Goal: Information Seeking & Learning: Learn about a topic

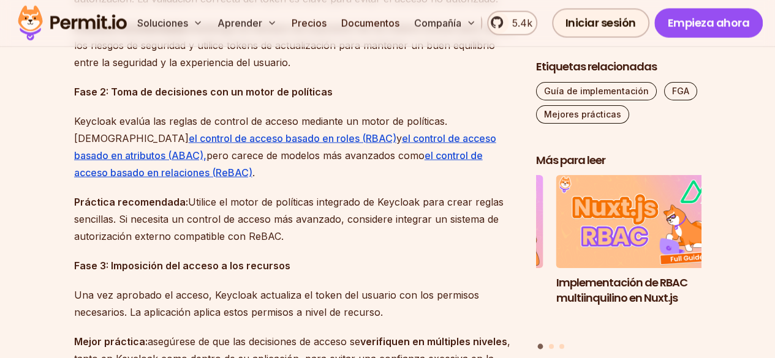
scroll to position [1298, 0]
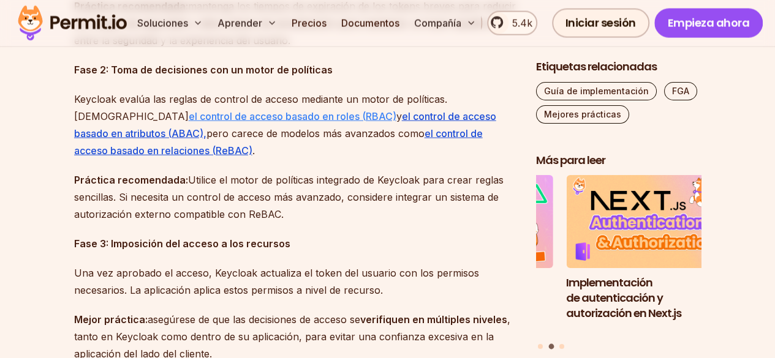
click at [238, 115] on font "el control de acceso basado en roles (RBAC)" at bounding box center [293, 116] width 208 height 12
click at [364, 115] on font "el control de acceso basado en atributos (ABAC)," at bounding box center [285, 124] width 422 height 29
click at [403, 132] on font "el control de acceso basado en relaciones (ReBAC)" at bounding box center [278, 141] width 409 height 29
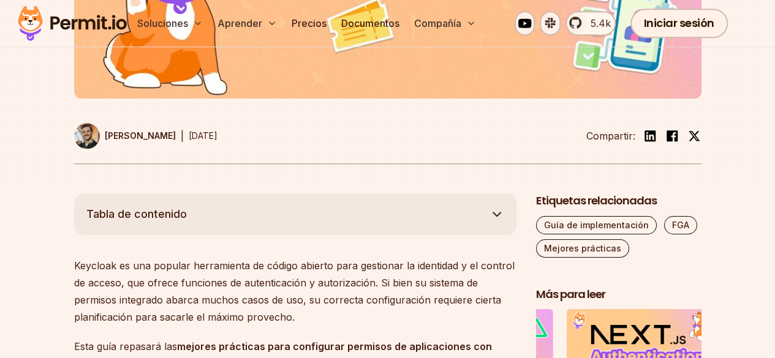
scroll to position [0, 0]
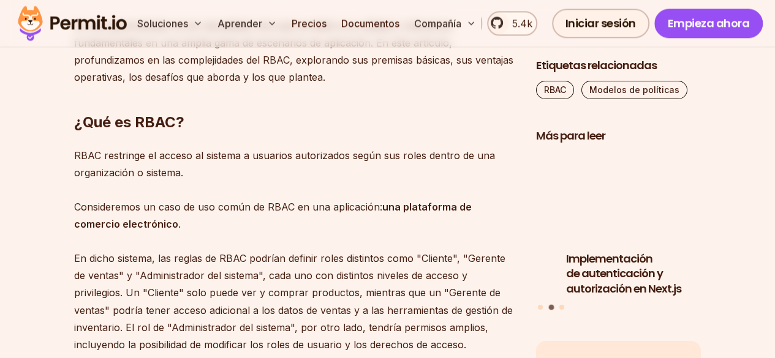
scroll to position [882, 0]
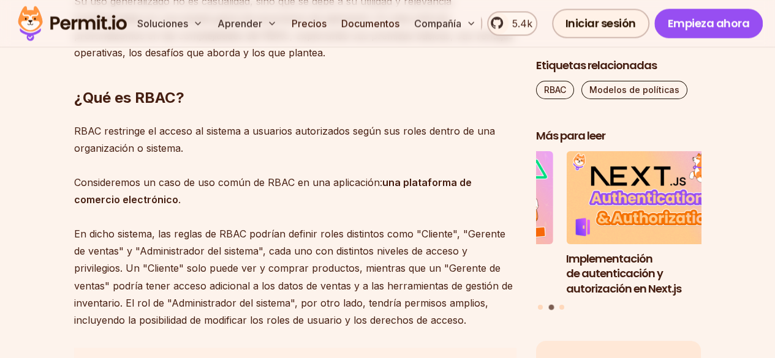
click at [366, 213] on p "RBAC restringe el acceso al sistema a usuarios autorizados según sus roles dent…" at bounding box center [295, 226] width 442 height 206
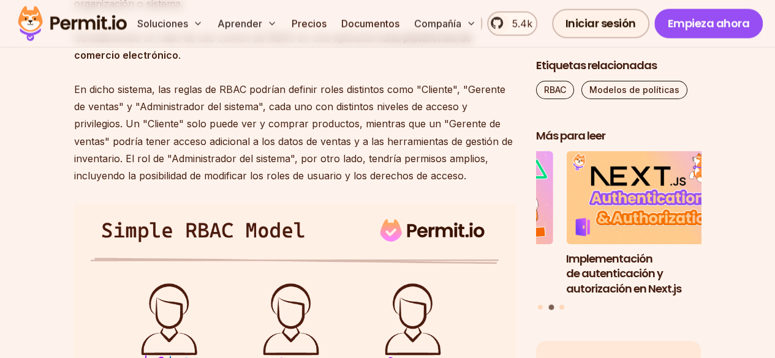
scroll to position [1005, 0]
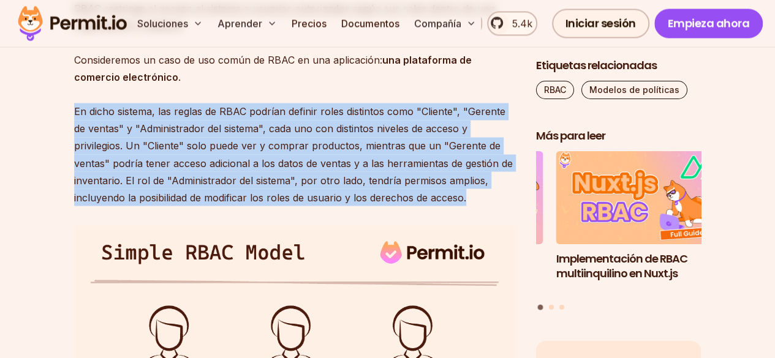
drag, startPoint x: 75, startPoint y: 110, endPoint x: 484, endPoint y: 199, distance: 418.4
click at [484, 199] on p "RBAC restringe el acceso al sistema a usuarios autorizados según sus roles dent…" at bounding box center [295, 103] width 442 height 206
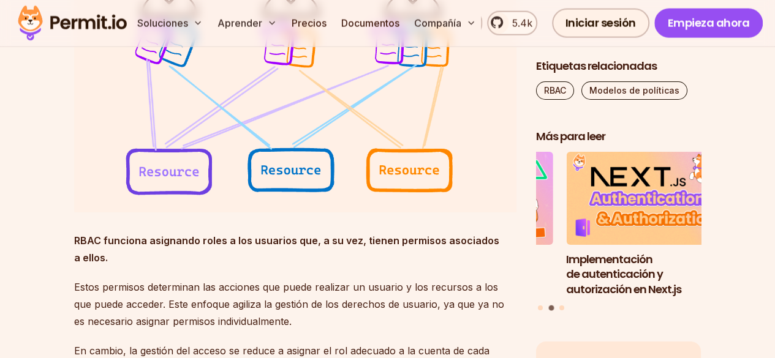
scroll to position [0, 0]
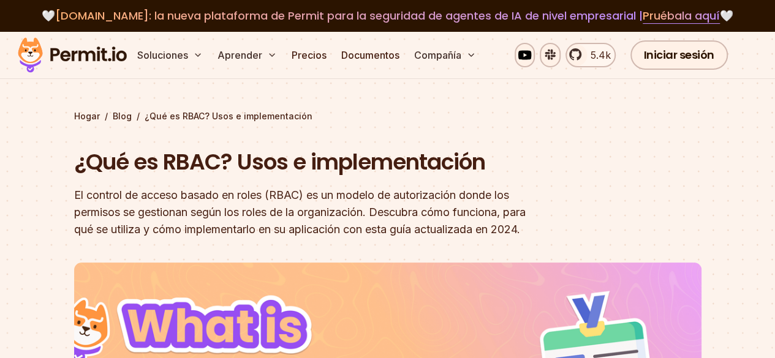
click at [191, 164] on font "¿Qué es RBAC? Usos e implementación" at bounding box center [279, 161] width 411 height 31
copy font "RBAC"
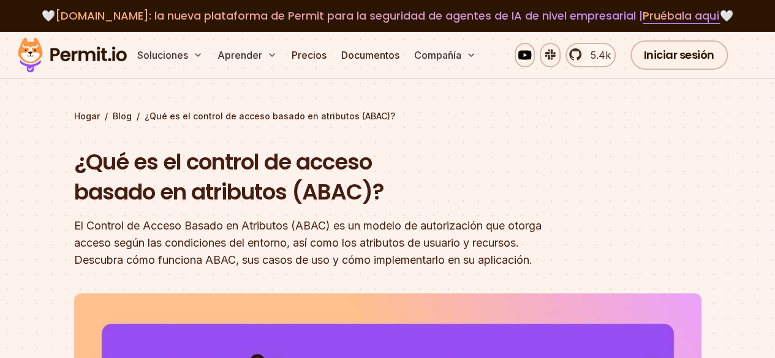
click at [358, 171] on font "¿Qué es el control de acceso basado en atributos (ABAC)?" at bounding box center [229, 177] width 310 height 62
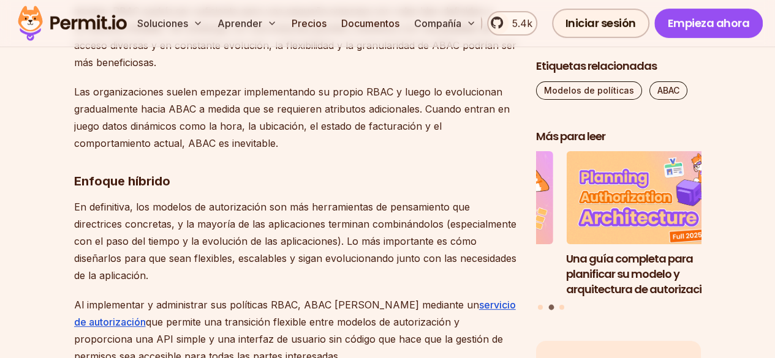
scroll to position [4763, 0]
